Goal: Transaction & Acquisition: Purchase product/service

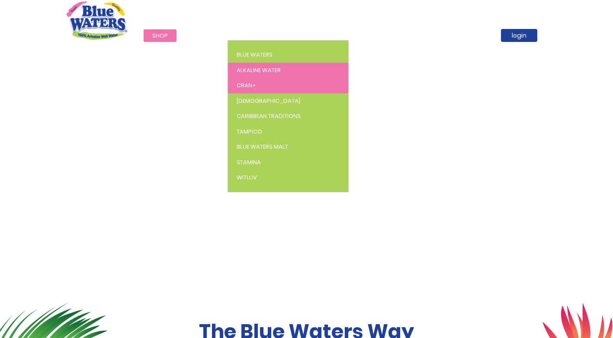
click at [255, 84] on link "Cran+" at bounding box center [288, 86] width 120 height 16
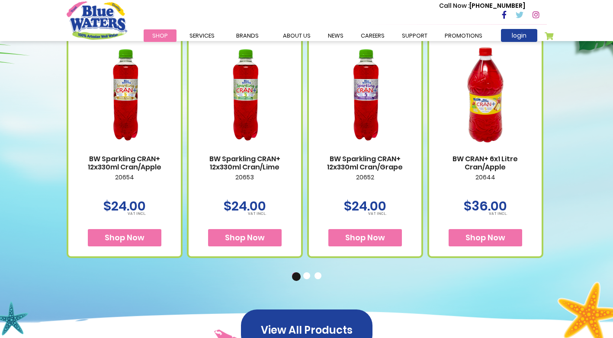
scroll to position [649, 0]
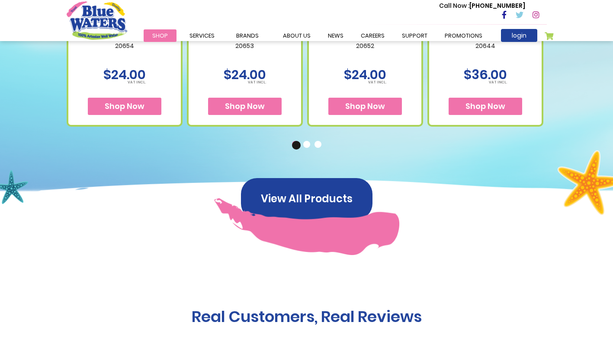
click at [310, 145] on button "2" at bounding box center [307, 145] width 9 height 9
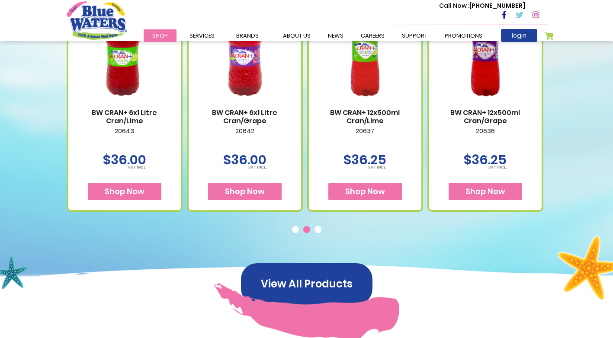
scroll to position [605, 0]
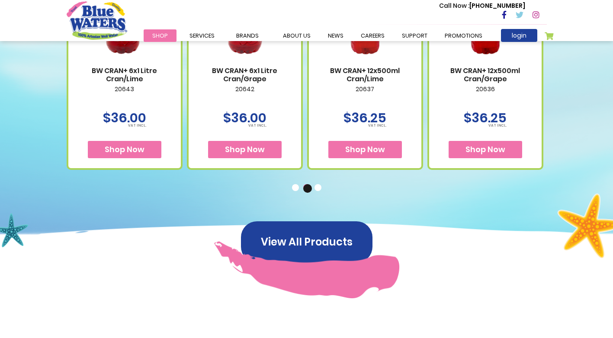
click at [298, 191] on button "1" at bounding box center [296, 188] width 9 height 9
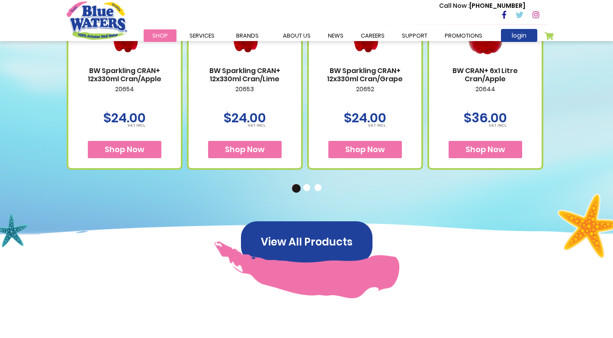
click at [310, 185] on button "2" at bounding box center [307, 188] width 9 height 9
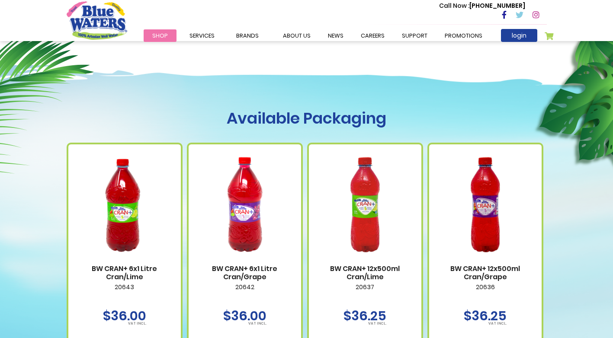
scroll to position [389, 0]
